Goal: Information Seeking & Learning: Compare options

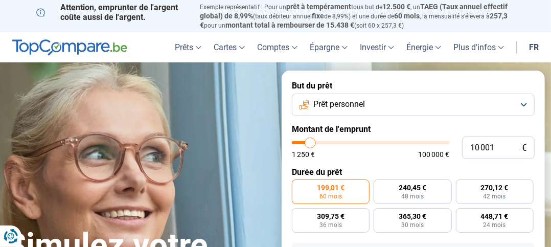
click at [523, 100] on button "Prêt personnel" at bounding box center [413, 105] width 243 height 22
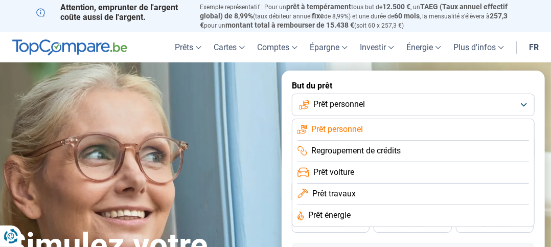
click at [367, 148] on span "Regroupement de crédits" at bounding box center [355, 150] width 89 height 11
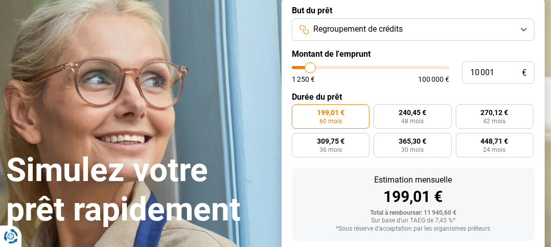
scroll to position [21, 0]
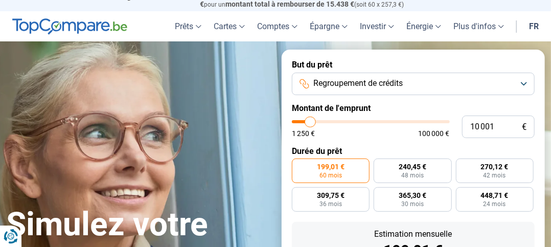
type input "8 500"
type input "8500"
type input "8 750"
type input "8750"
type input "9 000"
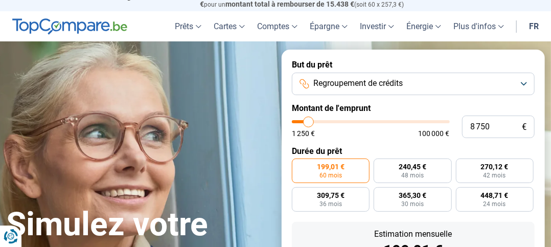
type input "9000"
type input "9 500"
type input "9500"
type input "9 750"
type input "9750"
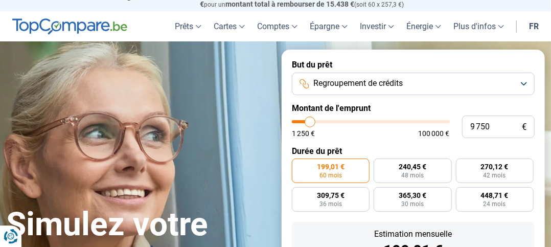
type input "10 000"
type input "10000"
type input "12 000"
type input "12000"
type input "12 750"
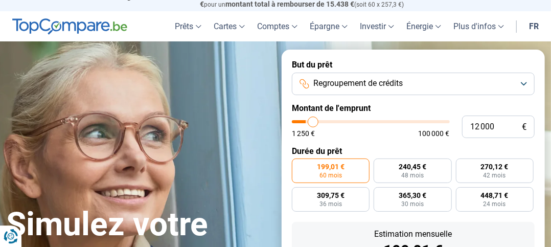
type input "12750"
type input "14 250"
type input "14250"
type input "16 500"
type input "16500"
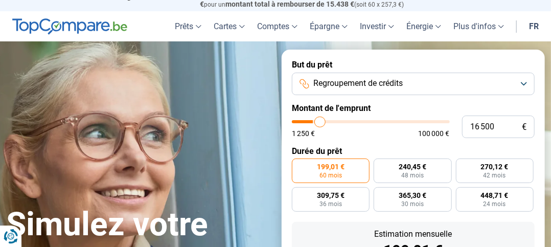
type input "18 000"
type input "18000"
type input "19 750"
type input "19750"
type input "22 000"
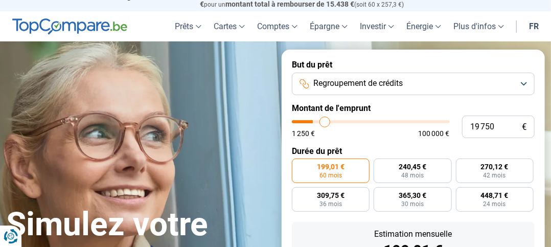
type input "22000"
type input "24 250"
type input "24250"
type input "26 000"
type input "26000"
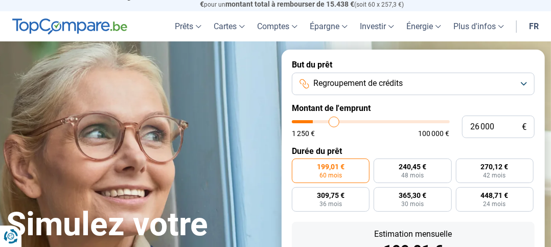
type input "28 000"
type input "28000"
type input "30 000"
type input "30000"
type input "32 000"
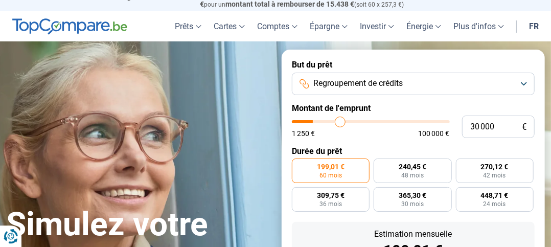
type input "32000"
type input "34 750"
type input "34750"
type input "38 000"
type input "38000"
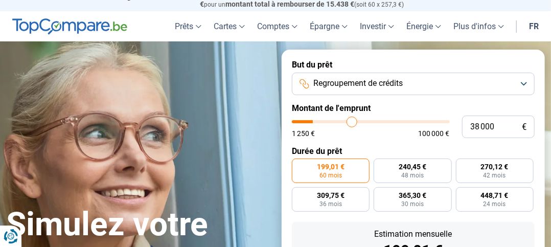
type input "40 750"
type input "40750"
type input "43 000"
type input "43000"
type input "45 000"
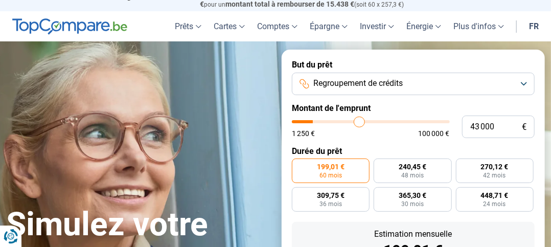
type input "45000"
type input "46 750"
type input "46750"
type input "47 000"
type input "47000"
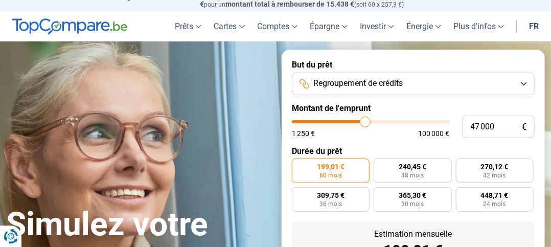
type input "47 750"
type input "47750"
type input "48 500"
type input "48500"
type input "49 000"
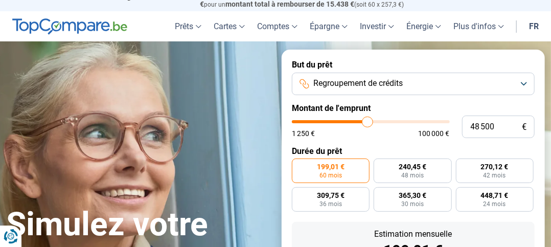
type input "49000"
type input "49 250"
type input "49250"
type input "48 750"
type input "48750"
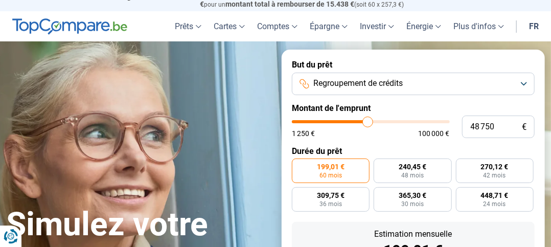
type input "48 500"
type input "48500"
type input "48 000"
type input "48000"
type input "47 750"
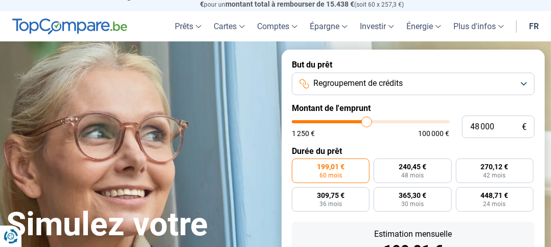
type input "47750"
type input "47 250"
type input "47250"
type input "46 750"
type input "46750"
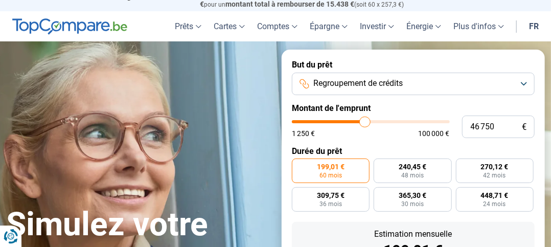
type input "46 000"
type input "46000"
type input "45 000"
type input "45000"
type input "44 250"
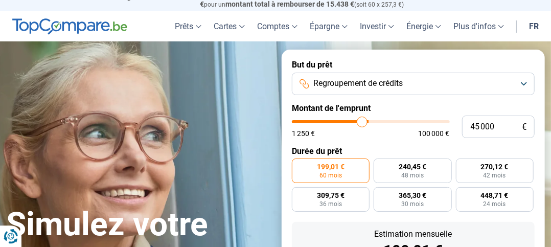
type input "44250"
type input "43 750"
type input "43750"
type input "43 250"
type input "43250"
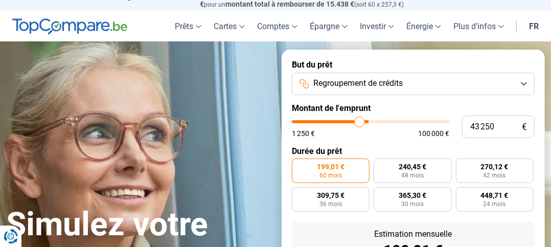
type input "42 000"
type input "42000"
type input "41 500"
type input "41500"
type input "41 000"
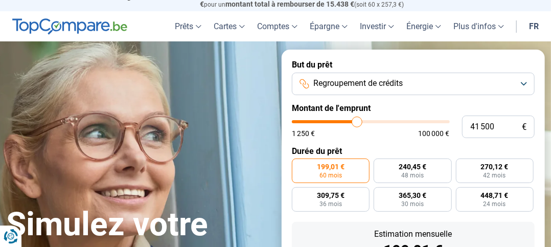
type input "41000"
type input "40 750"
type input "40750"
type input "39 750"
type input "39750"
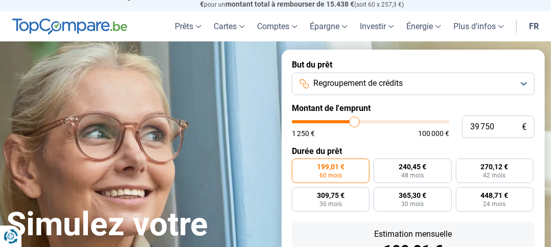
type input "39 250"
type input "39250"
type input "39 000"
type input "39000"
type input "38 500"
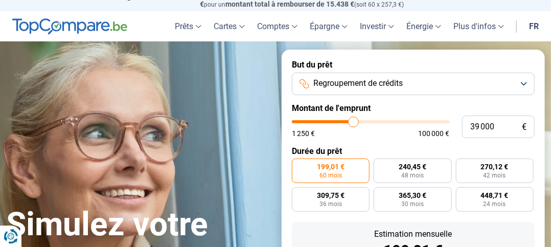
type input "38500"
type input "38 000"
type input "38000"
type input "37 500"
type input "37500"
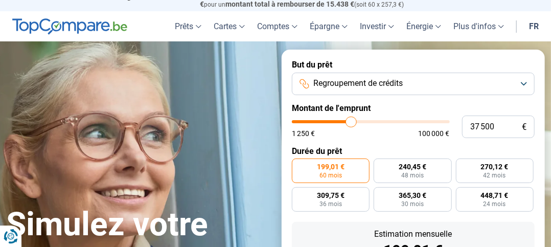
type input "37 000"
type input "37000"
type input "36 500"
type input "36500"
type input "36 250"
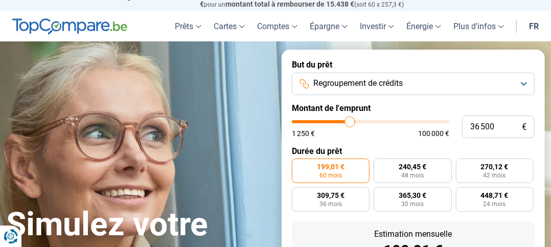
type input "36250"
type input "36 000"
type input "36000"
type input "35 500"
type input "35500"
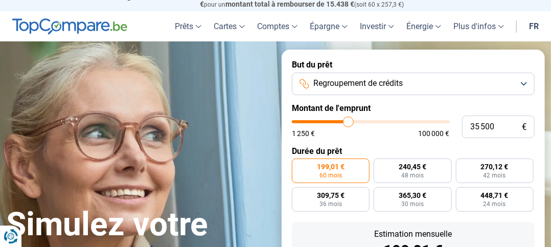
type input "35 250"
type input "35250"
type input "35 000"
type input "35000"
type input "34 750"
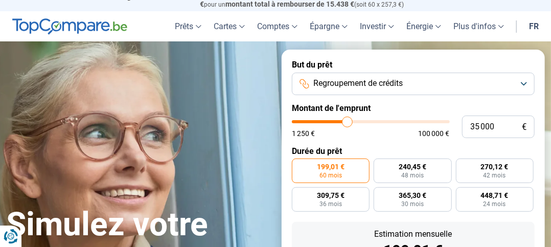
type input "34750"
type input "34 500"
type input "34500"
type input "34 250"
type input "34250"
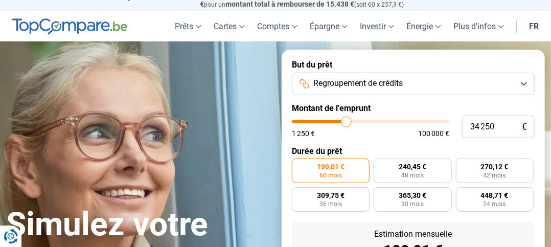
type input "33 500"
type input "33500"
type input "33 250"
type input "33250"
type input "32 750"
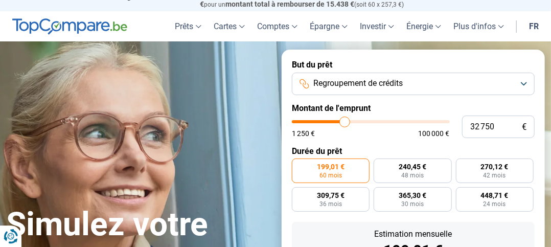
type input "32750"
type input "32 500"
type input "32500"
type input "32 250"
type input "32250"
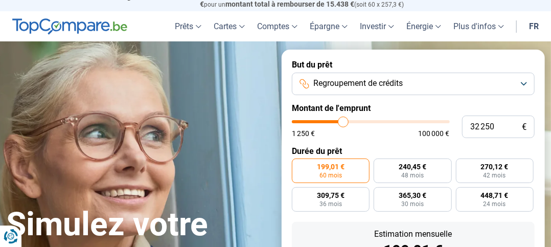
type input "32 000"
type input "32000"
type input "31 750"
type input "31750"
type input "31 250"
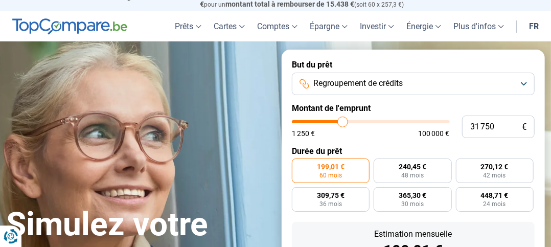
type input "31250"
type input "31 000"
type input "31000"
type input "30 750"
type input "30750"
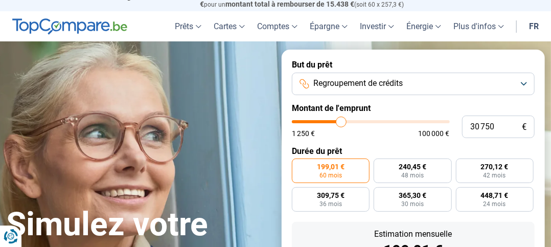
type input "30 000"
type input "30000"
type input "29 750"
type input "29750"
type input "29 500"
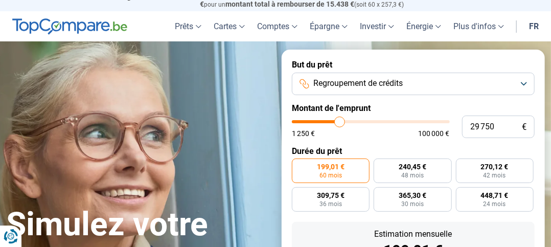
type input "29500"
type input "29 250"
type input "29250"
type input "29 000"
type input "29000"
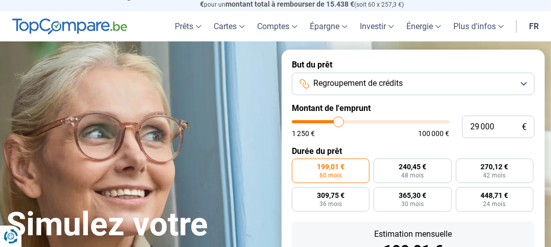
type input "28 750"
type input "28750"
type input "28 500"
type input "28500"
type input "28 250"
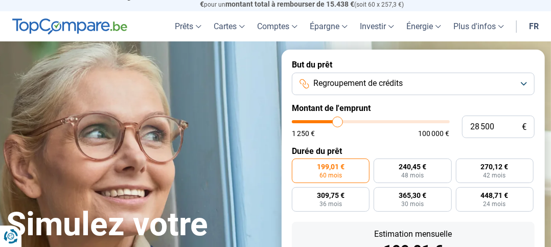
type input "28250"
type input "28 000"
type input "28000"
type input "27 750"
type input "27750"
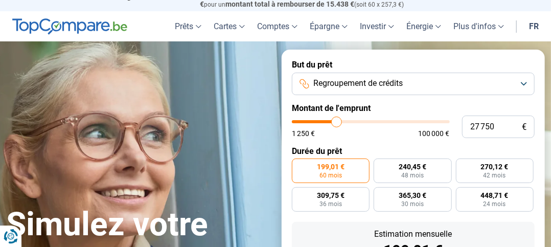
type input "27 500"
type input "27500"
type input "27 250"
type input "27250"
type input "27 000"
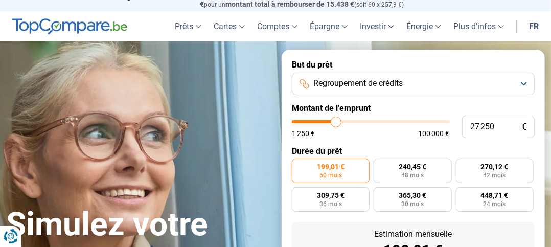
type input "27000"
type input "26 750"
type input "26750"
type input "26 500"
type input "26500"
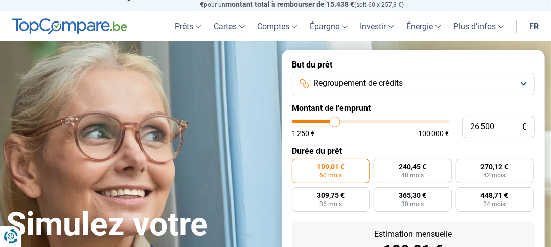
type input "26 250"
type input "26250"
type input "26 000"
type input "26000"
type input "25 750"
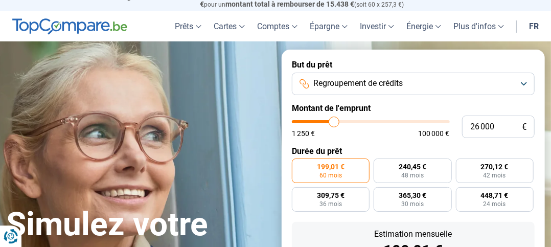
type input "25750"
type input "25 250"
type input "25250"
type input "25 000"
type input "25000"
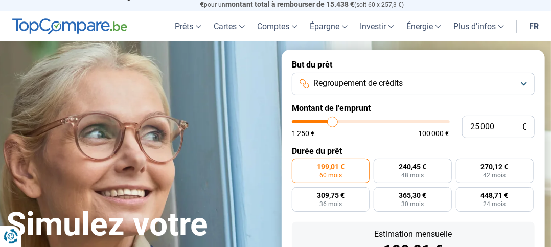
type input "24 750"
type input "24750"
type input "24 500"
type input "24500"
type input "24 250"
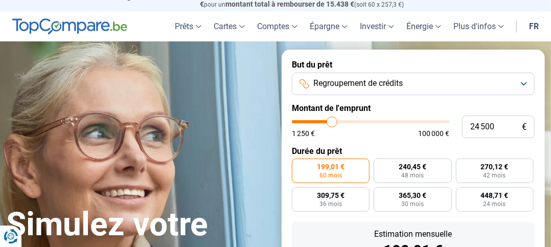
type input "24250"
type input "24 000"
type input "24000"
type input "23 750"
type input "23750"
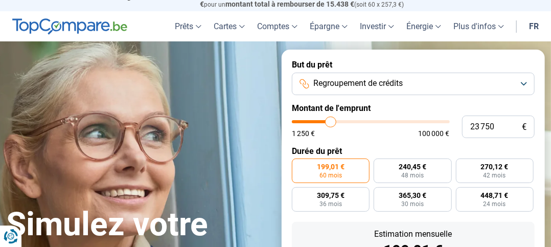
type input "23 500"
type input "23500"
type input "23 250"
type input "23250"
type input "23 000"
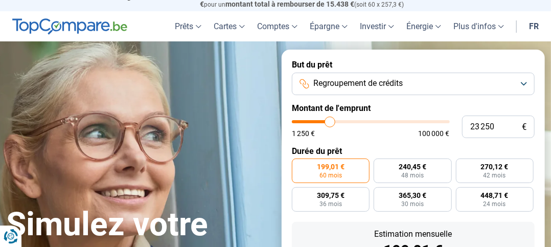
type input "23000"
type input "22 750"
type input "22750"
type input "22 500"
type input "22500"
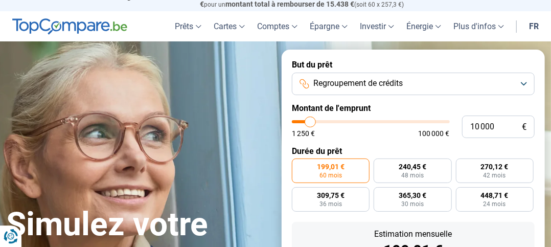
click at [310, 120] on input "range" at bounding box center [371, 121] width 158 height 3
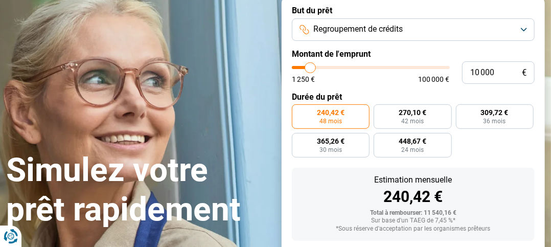
scroll to position [0, 0]
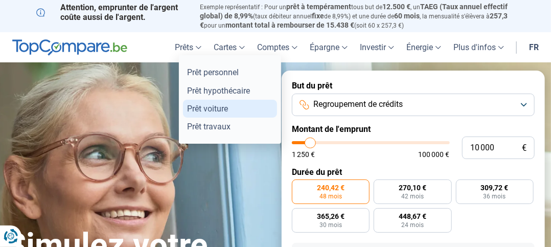
click at [215, 107] on link "Prêt voiture" at bounding box center [230, 109] width 94 height 18
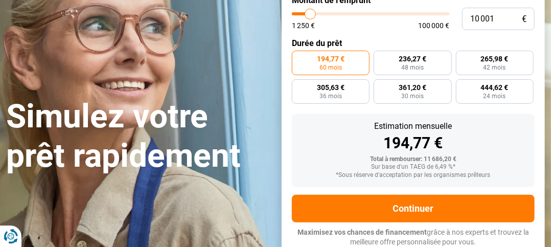
scroll to position [129, 0]
drag, startPoint x: 472, startPoint y: 17, endPoint x: 496, endPoint y: 16, distance: 24.5
click at [496, 16] on input "10 001" at bounding box center [498, 19] width 73 height 22
type input "8"
type input "1250"
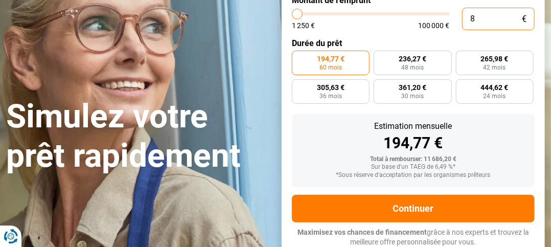
type input "80"
type input "1250"
type input "800"
type input "1250"
type input "8 000"
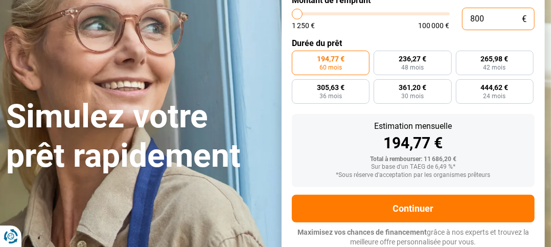
type input "8000"
radio input "true"
drag, startPoint x: 470, startPoint y: 17, endPoint x: 491, endPoint y: 18, distance: 21.0
click at [491, 18] on input "8 000" at bounding box center [498, 19] width 73 height 22
type input "7"
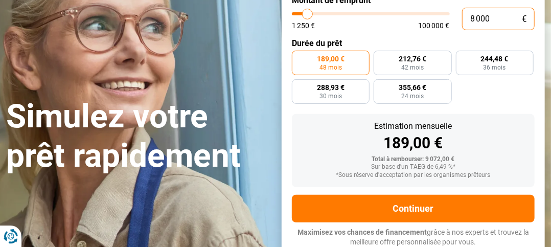
type input "1250"
type input "70"
type input "1250"
type input "700"
type input "1250"
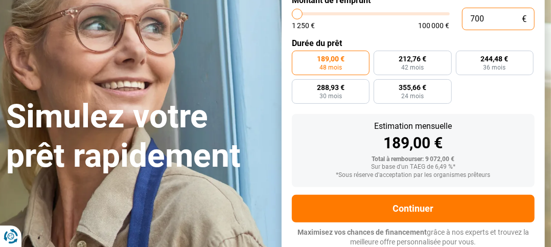
type input "7 000"
type input "7000"
radio input "true"
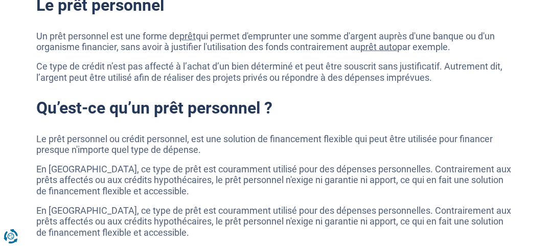
scroll to position [262, 0]
